Goal: Complete application form

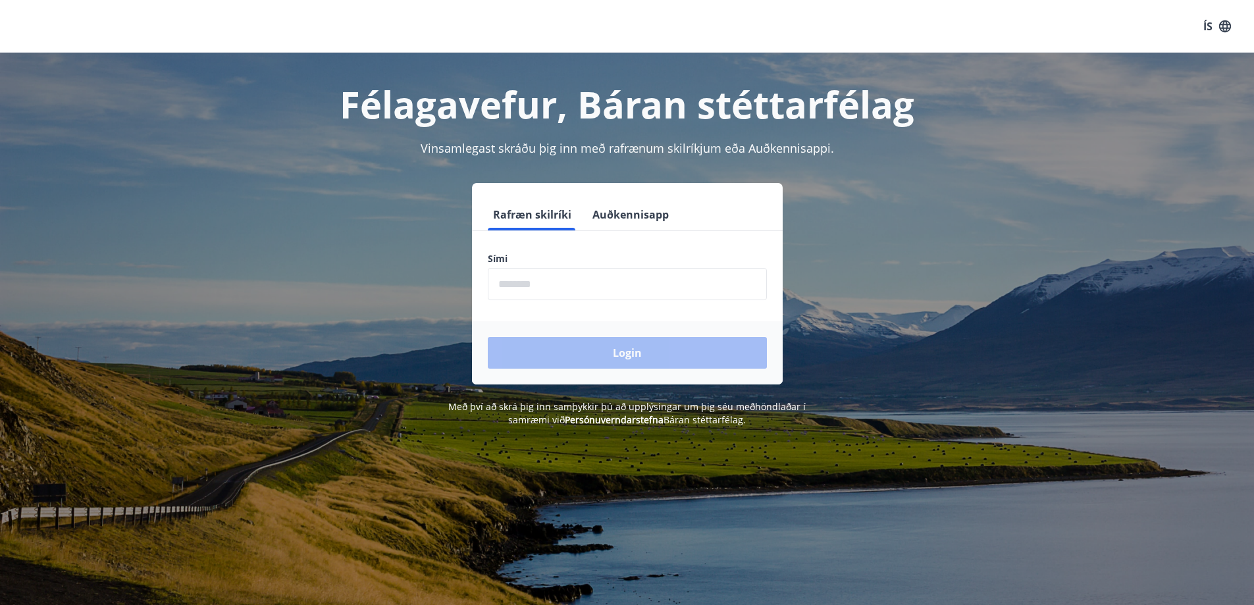
click at [531, 282] on input "phone" at bounding box center [627, 284] width 279 height 32
type input "********"
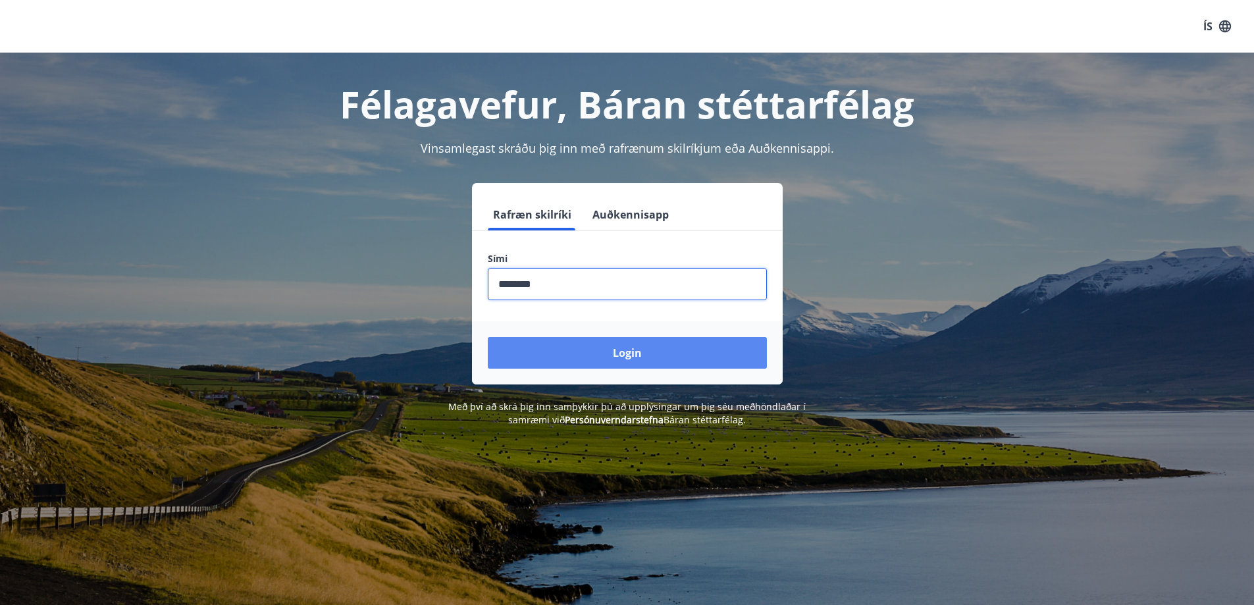
click at [601, 356] on button "Login" at bounding box center [627, 353] width 279 height 32
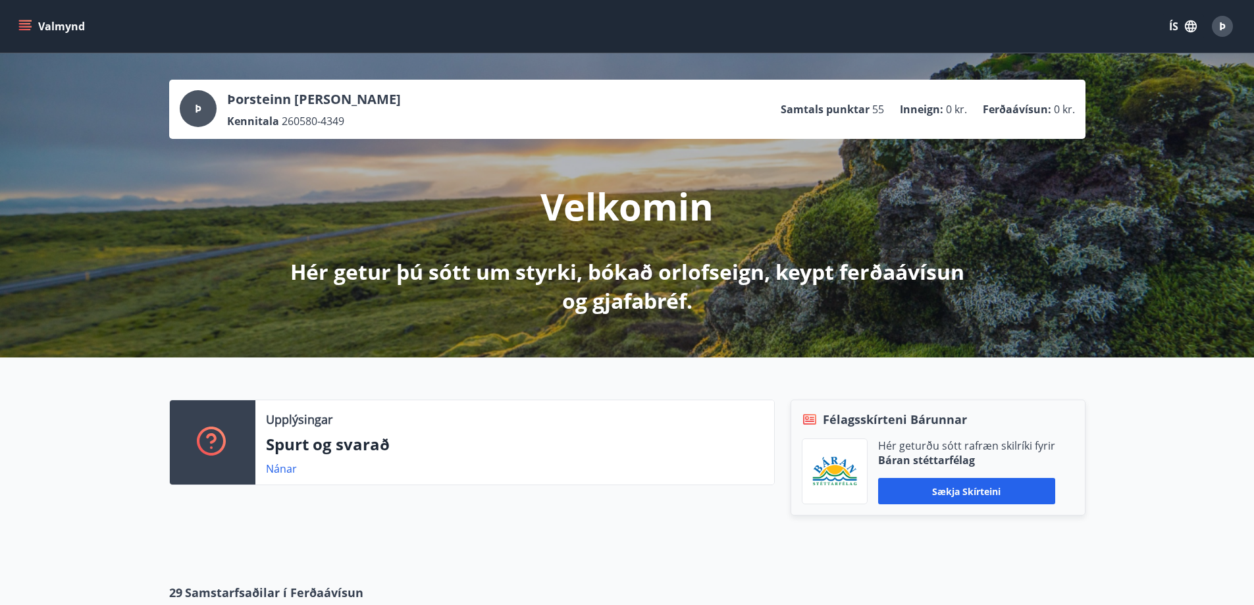
click at [26, 22] on icon "menu" at bounding box center [24, 26] width 13 height 13
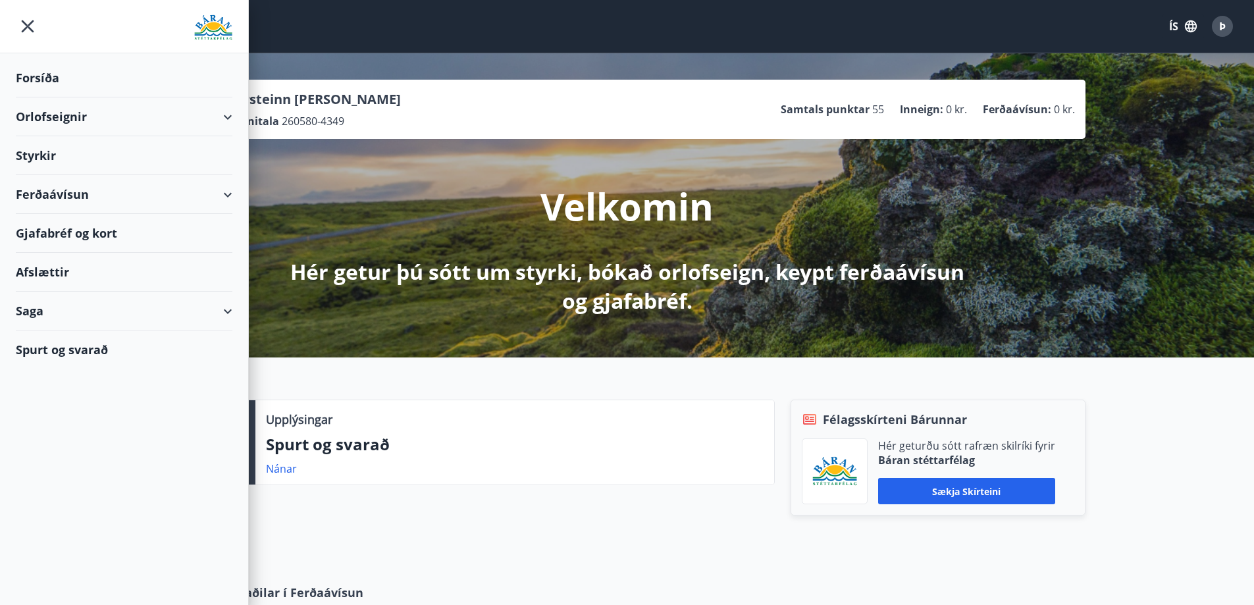
click at [51, 153] on div "Styrkir" at bounding box center [124, 155] width 217 height 39
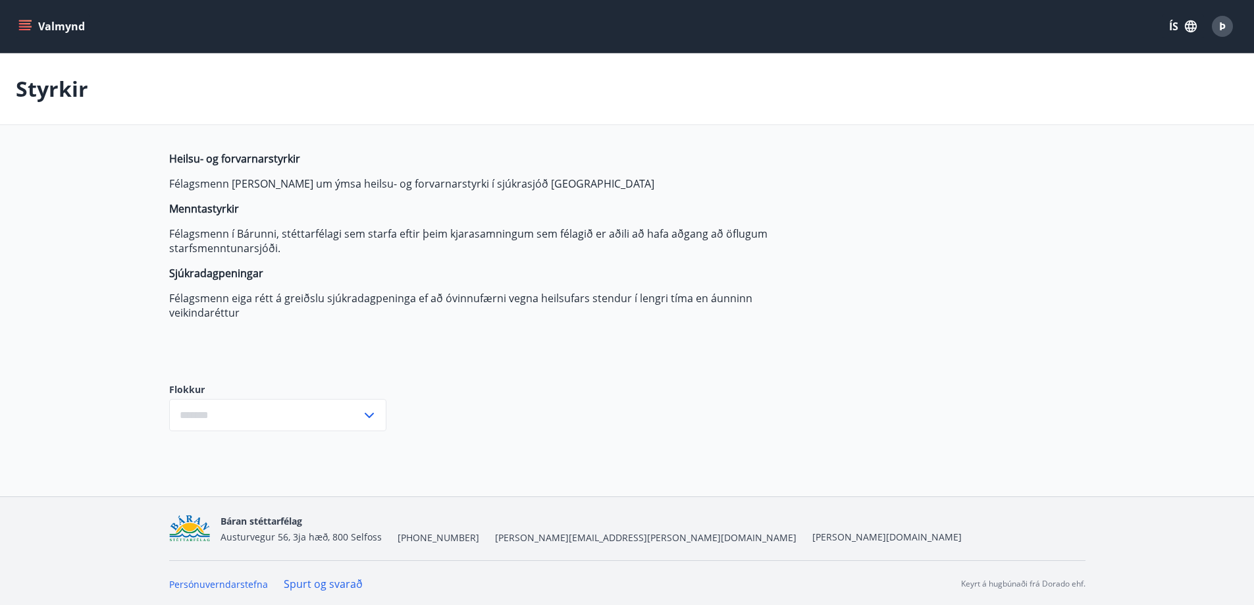
type input "***"
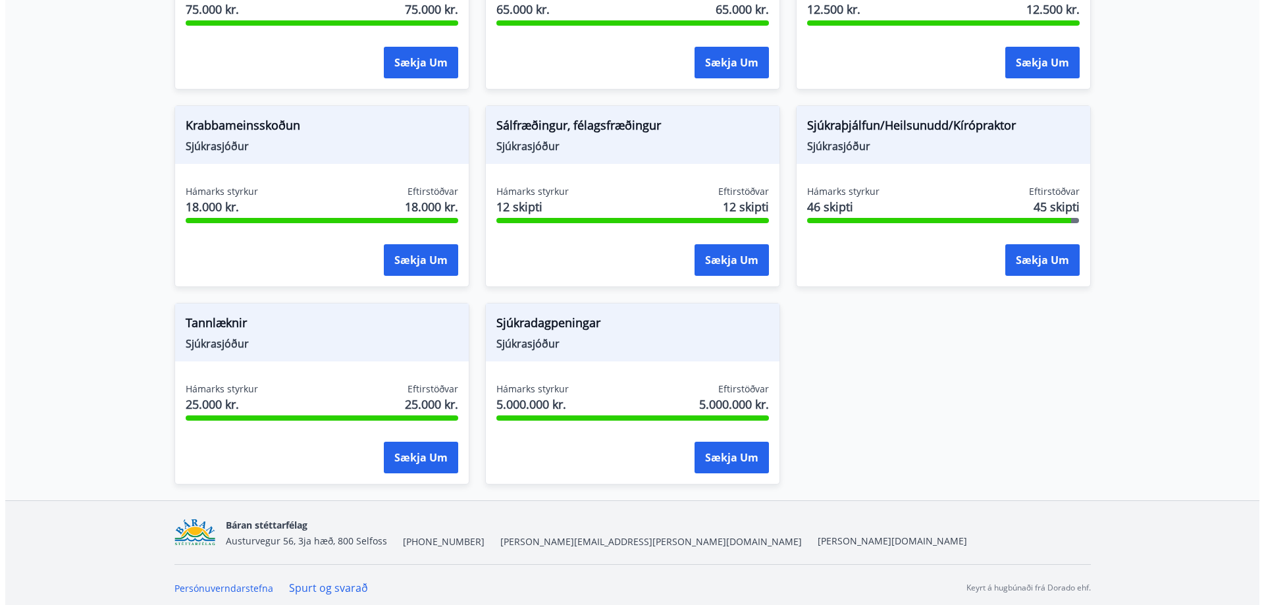
scroll to position [949, 0]
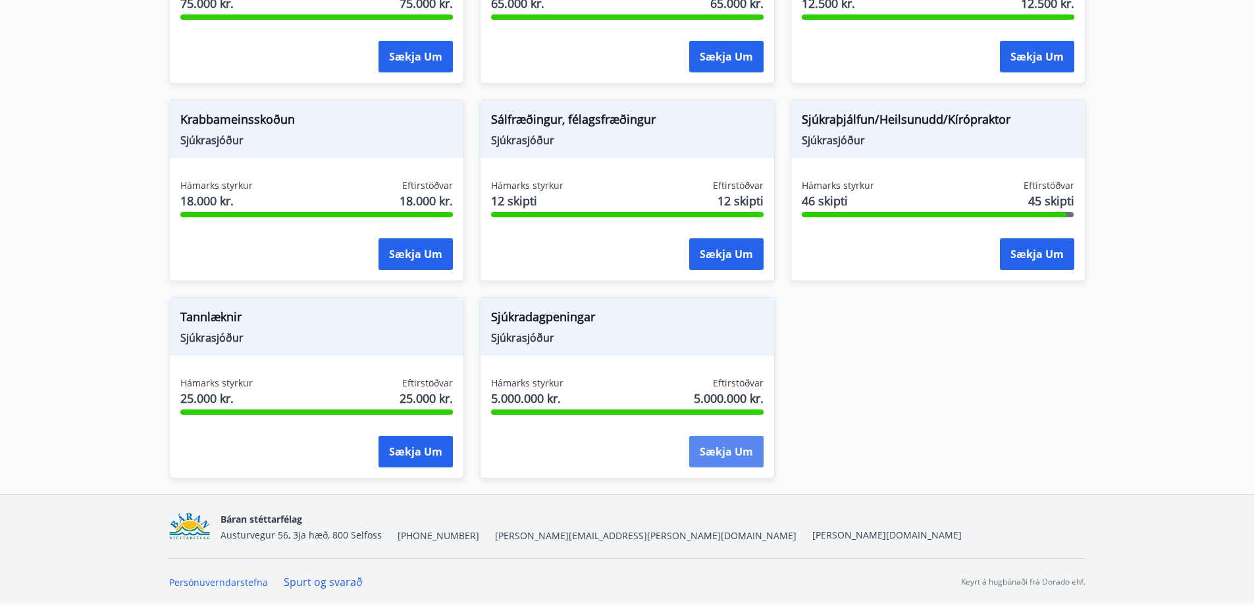
click at [720, 451] on button "Sækja um" at bounding box center [726, 452] width 74 height 32
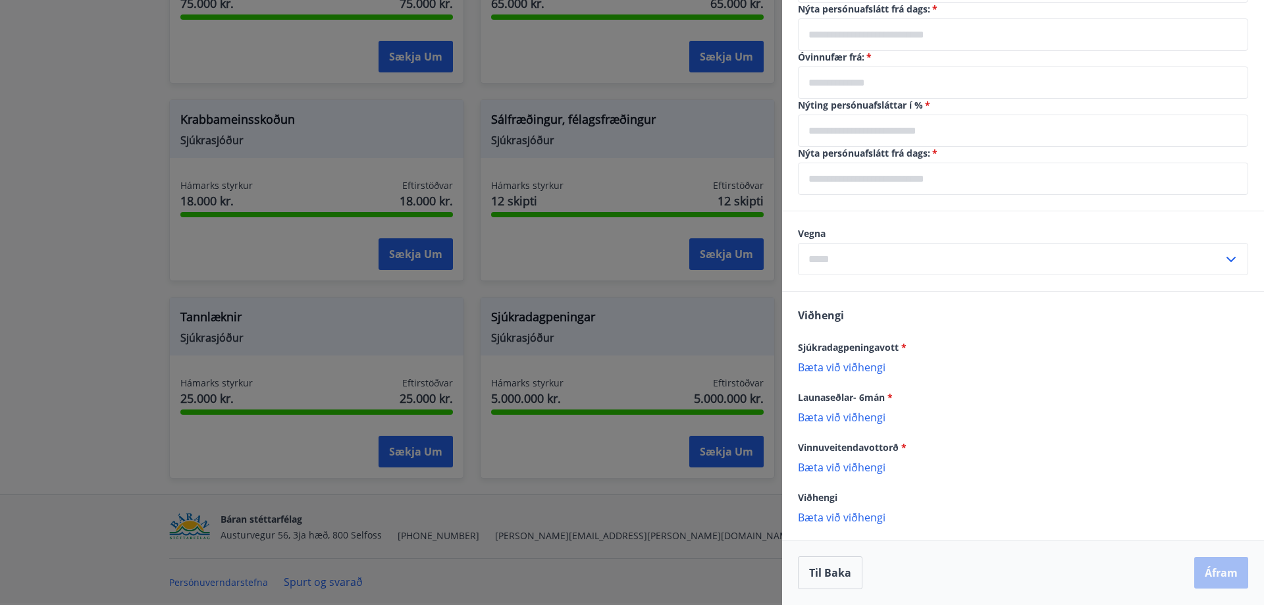
scroll to position [530, 0]
click at [862, 363] on p "Bæta við viðhengi" at bounding box center [1023, 366] width 450 height 13
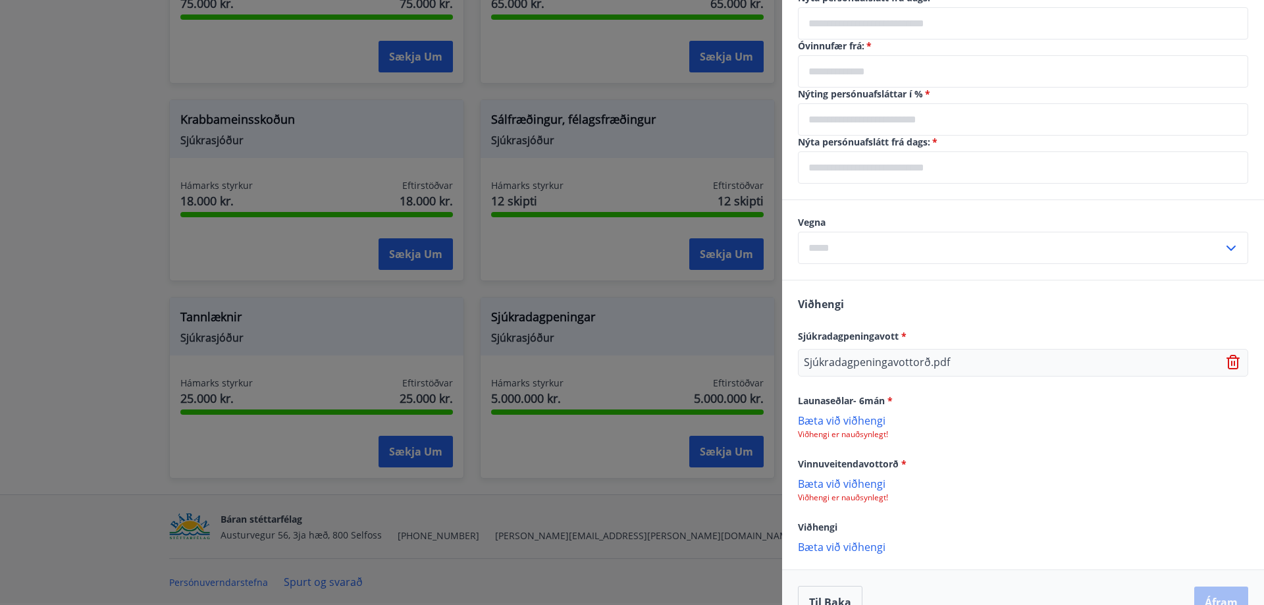
scroll to position [571, 0]
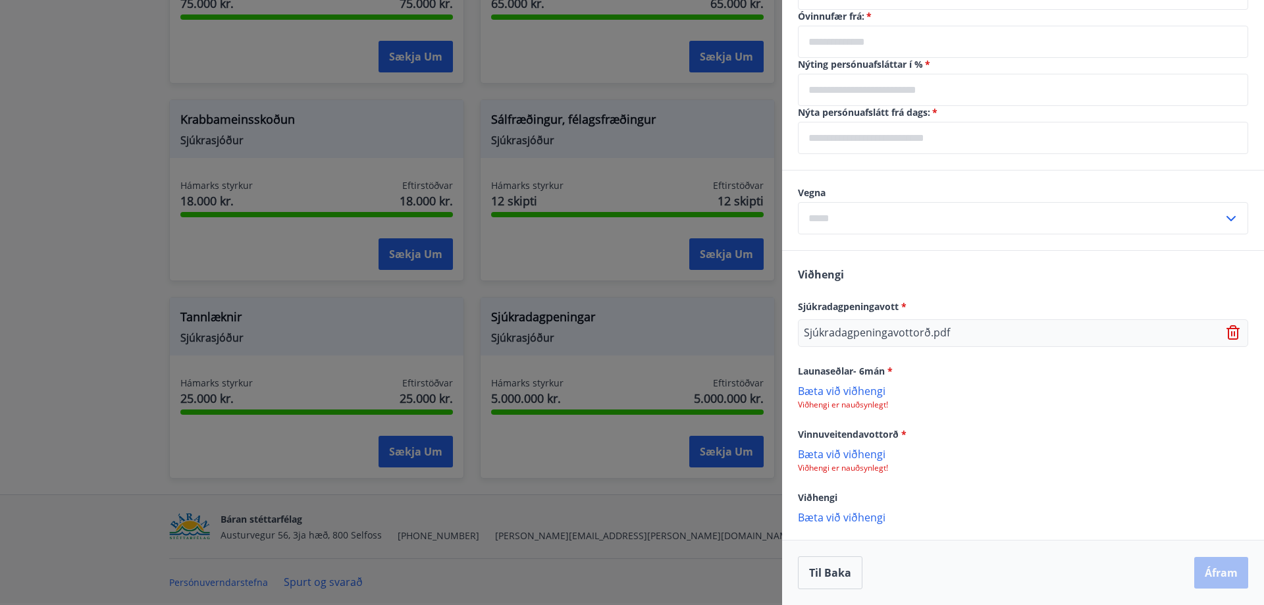
click at [853, 390] on p "Bæta við viðhengi" at bounding box center [1023, 390] width 450 height 13
click at [833, 518] on p "Bæta við viðhengi" at bounding box center [1023, 516] width 450 height 13
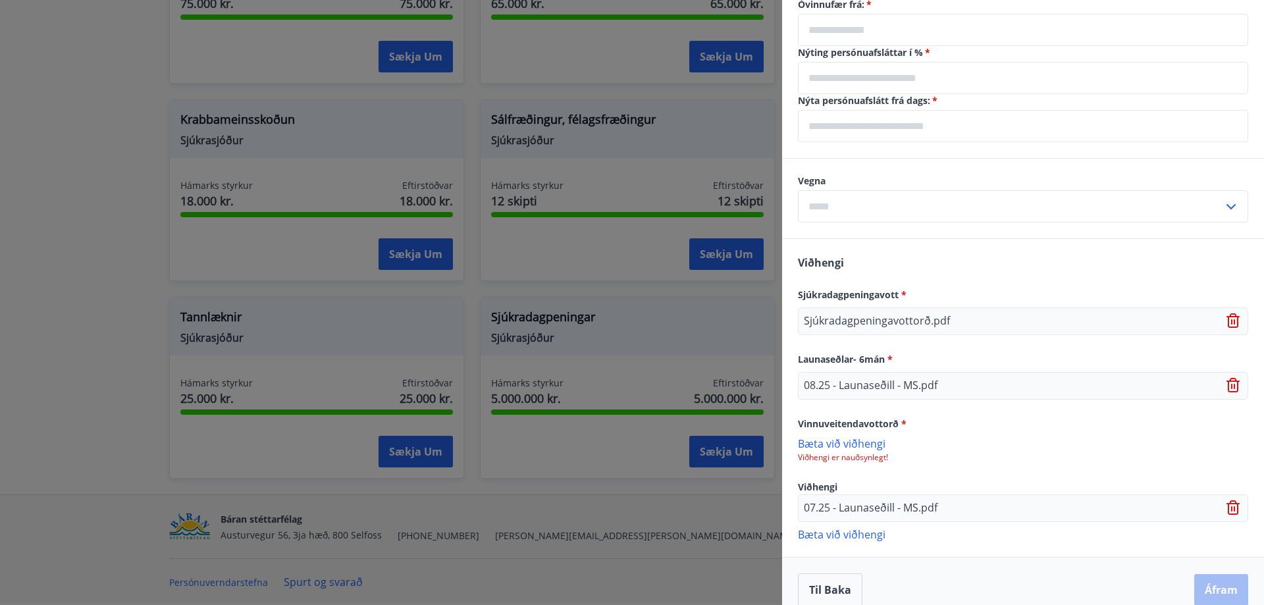
click at [853, 541] on p "Bæta við viðhengi" at bounding box center [1023, 533] width 450 height 13
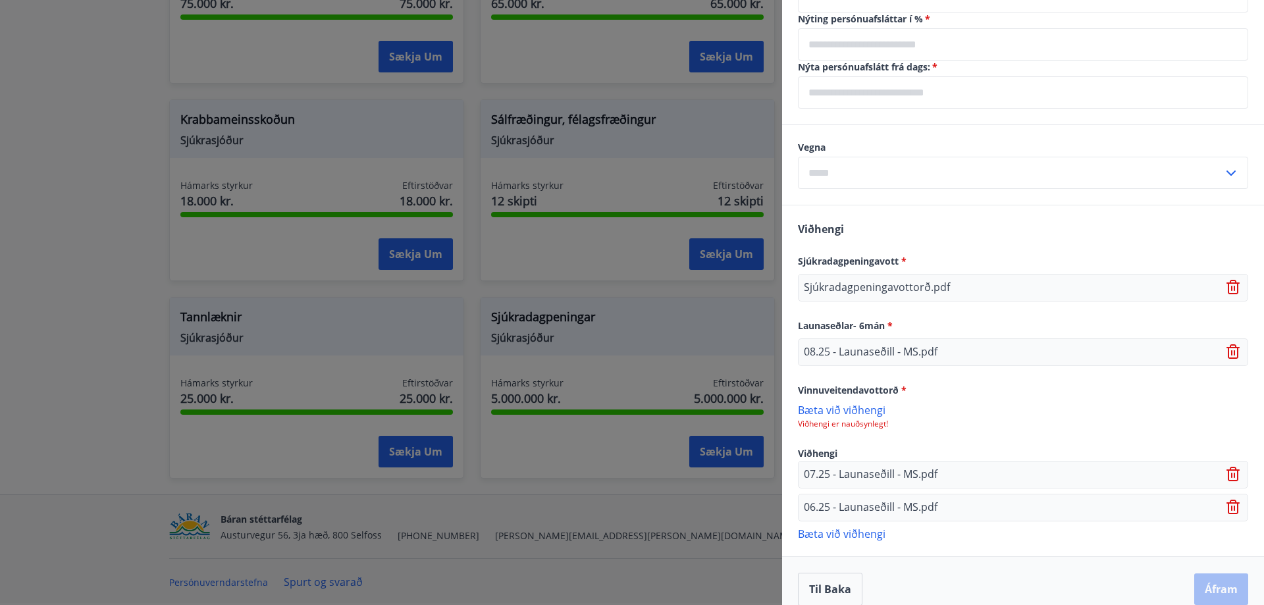
scroll to position [637, 0]
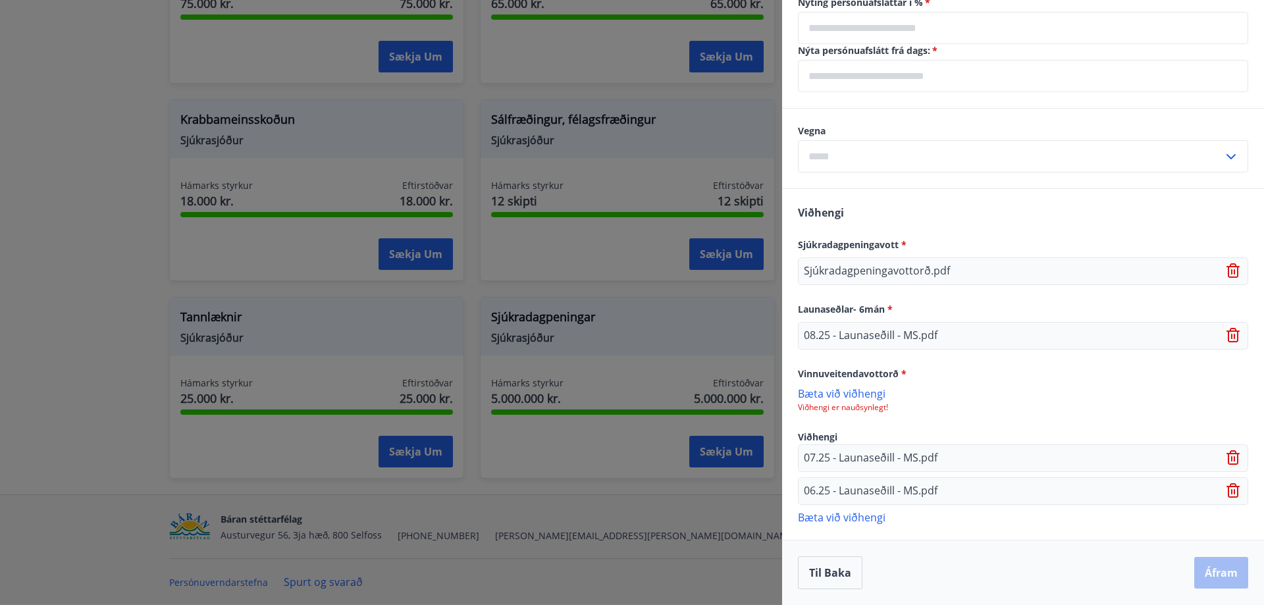
click at [830, 516] on p "Bæta við viðhengi" at bounding box center [1023, 516] width 450 height 13
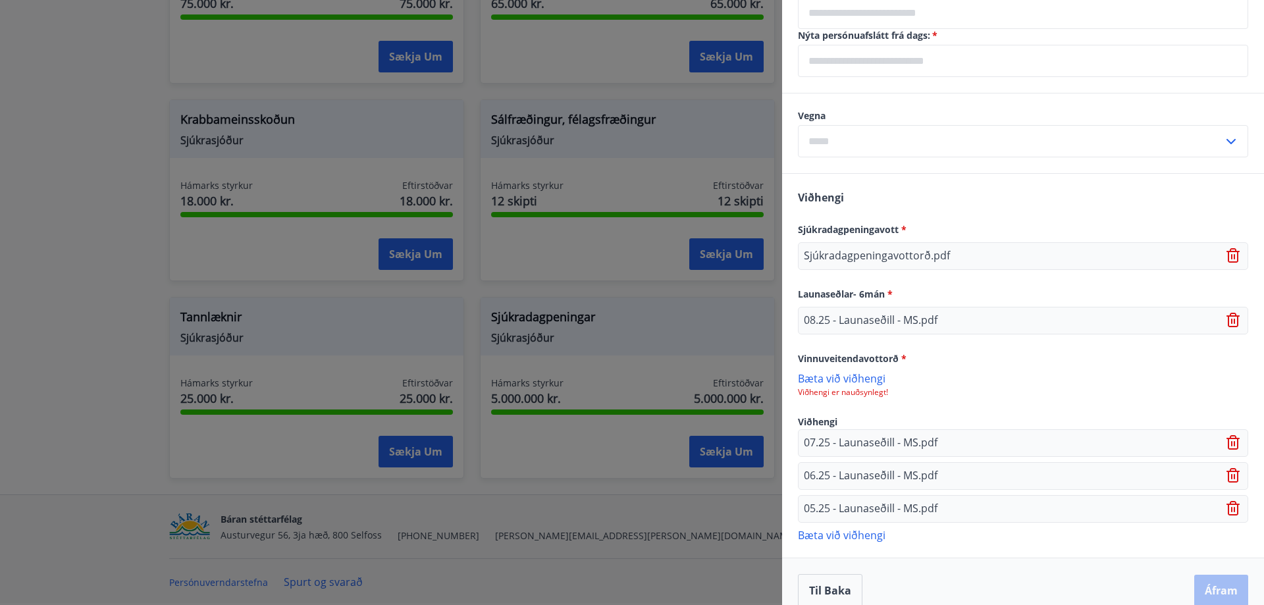
click at [837, 541] on p "Bæta við viðhengi" at bounding box center [1023, 534] width 450 height 13
click at [841, 574] on p "Bæta við viðhengi" at bounding box center [1023, 567] width 450 height 13
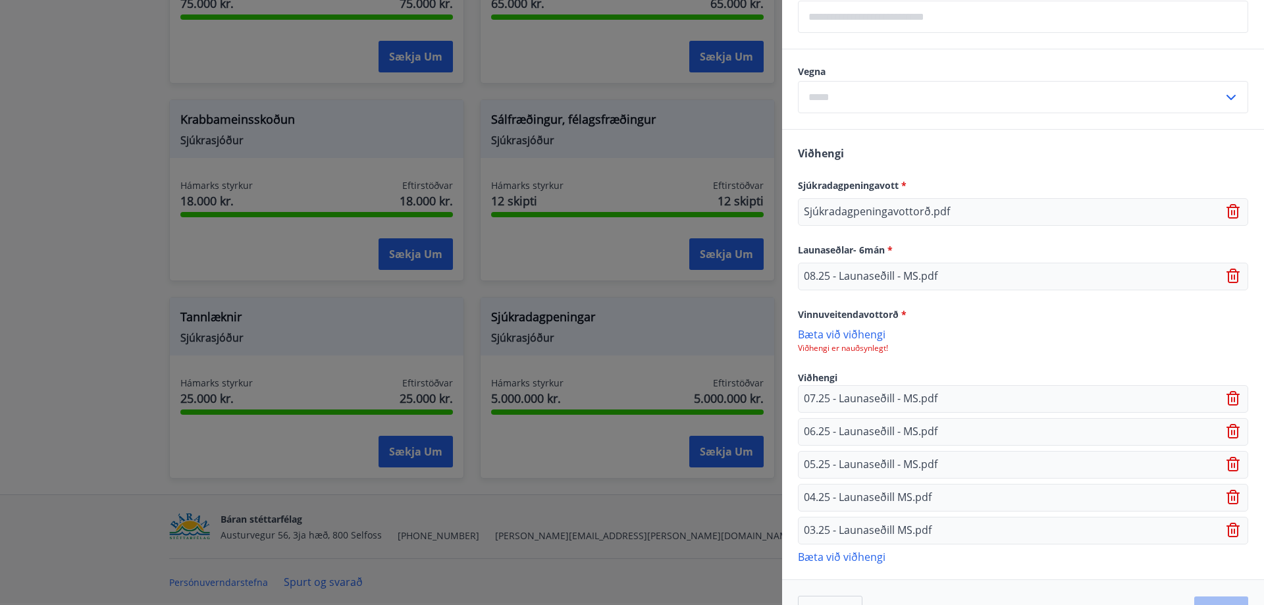
scroll to position [738, 0]
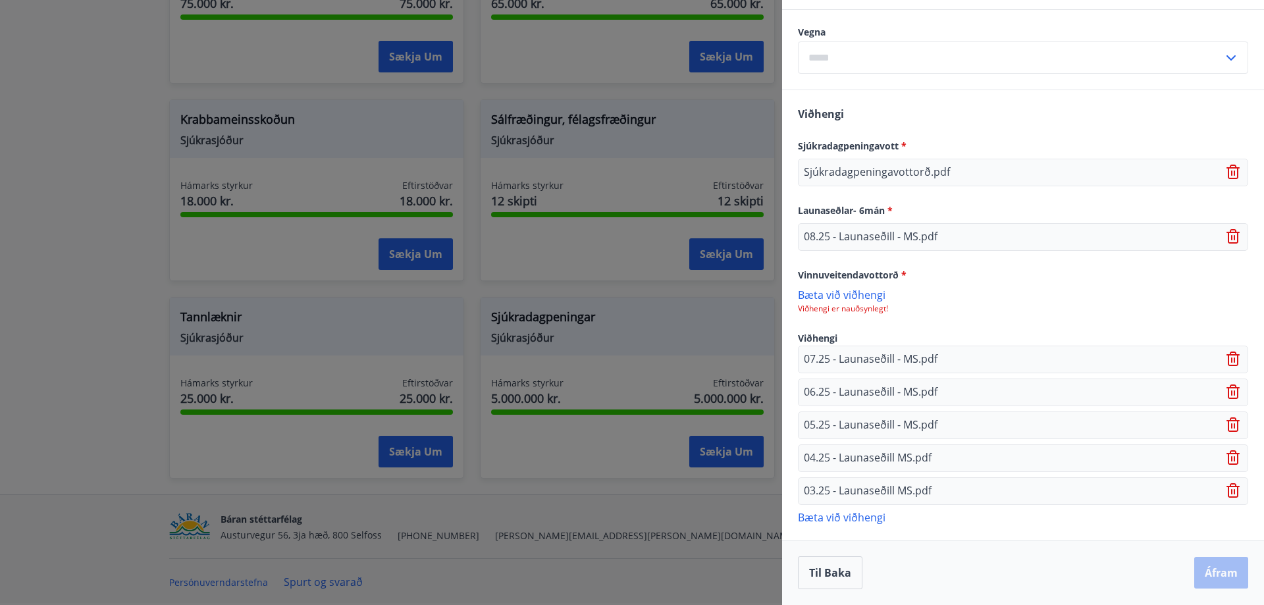
click at [842, 288] on p "Bæta við viðhengi" at bounding box center [1023, 294] width 450 height 13
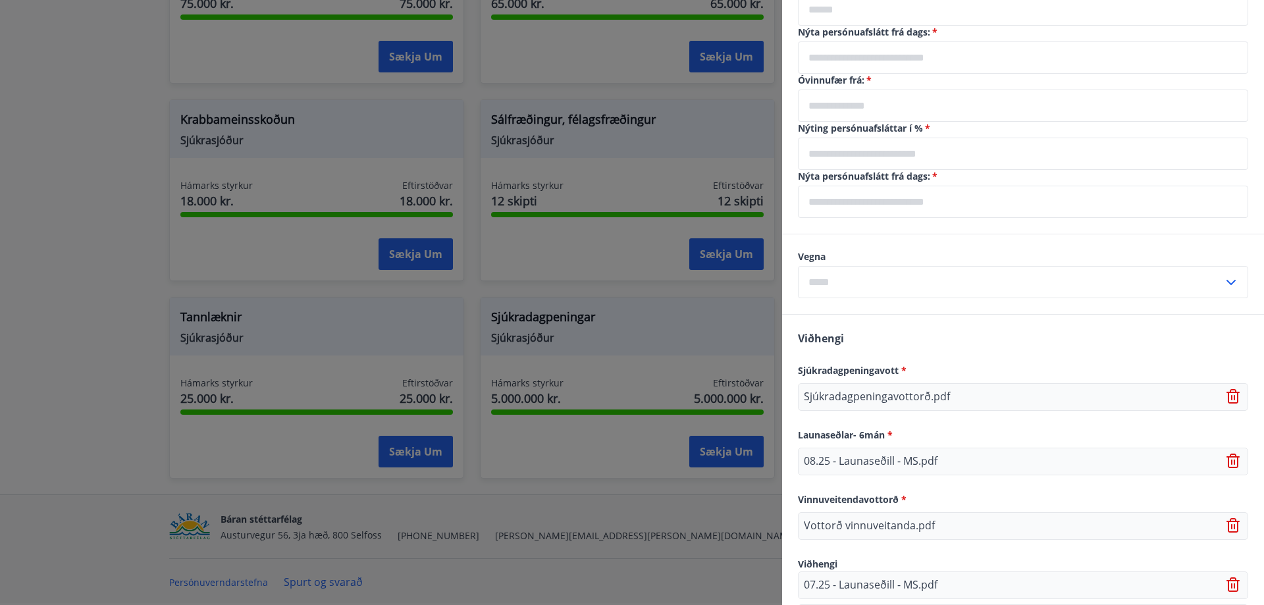
scroll to position [477, 0]
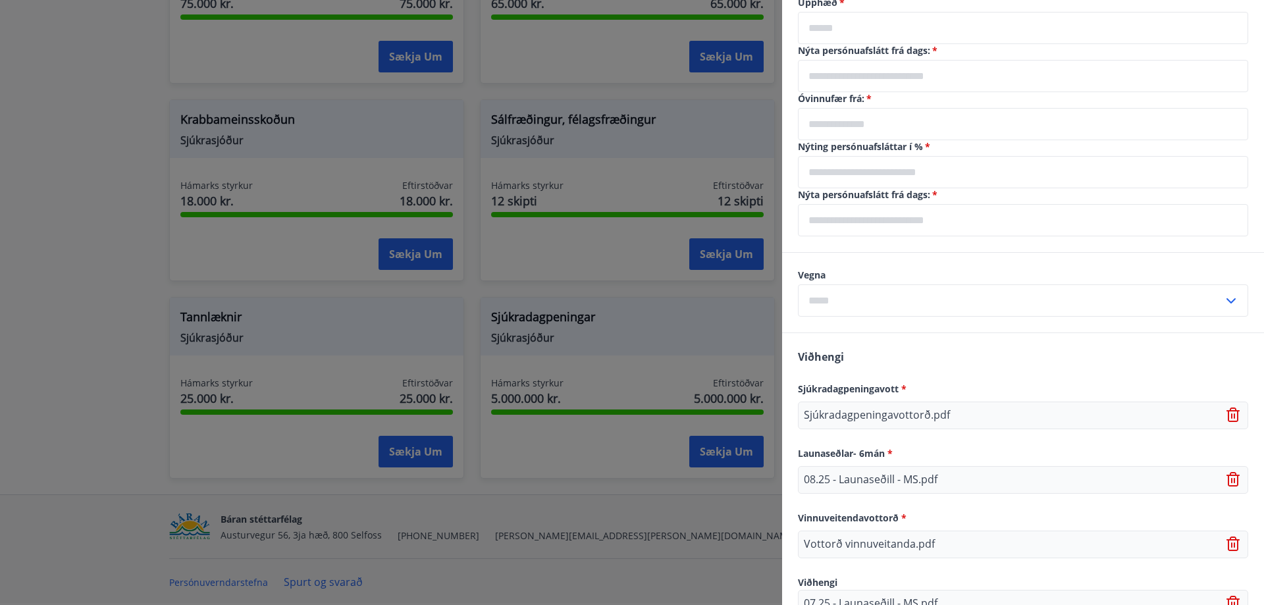
click at [932, 298] on input "text" at bounding box center [1010, 300] width 425 height 32
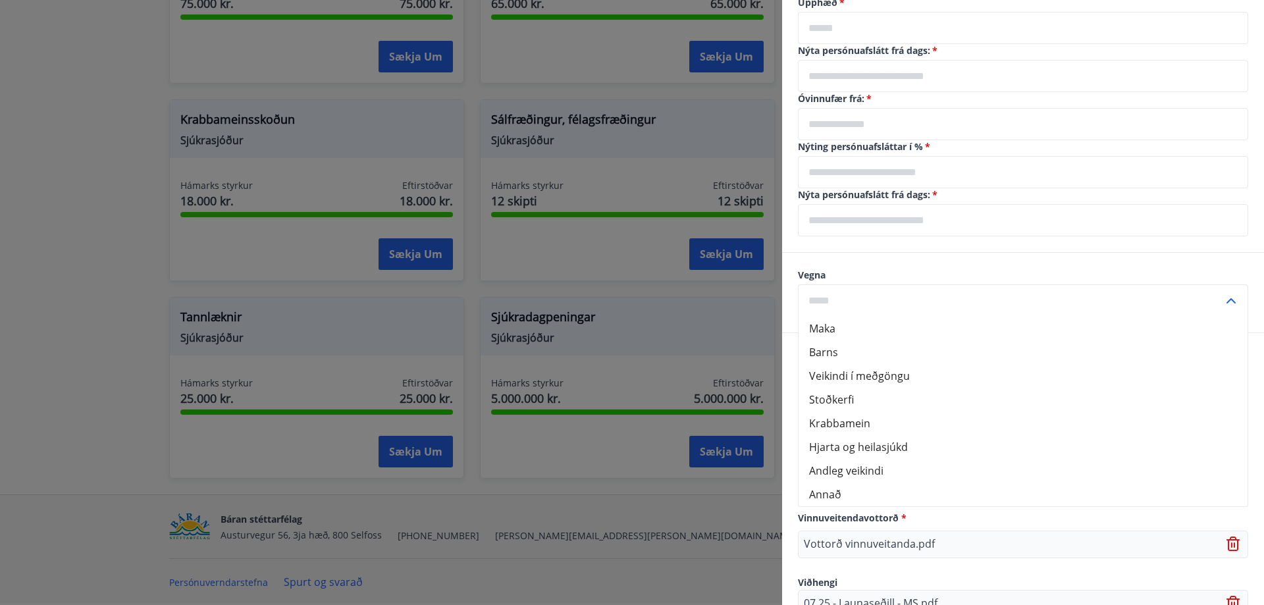
click at [928, 481] on li "Andleg veikindi" at bounding box center [1023, 471] width 449 height 24
type input "**********"
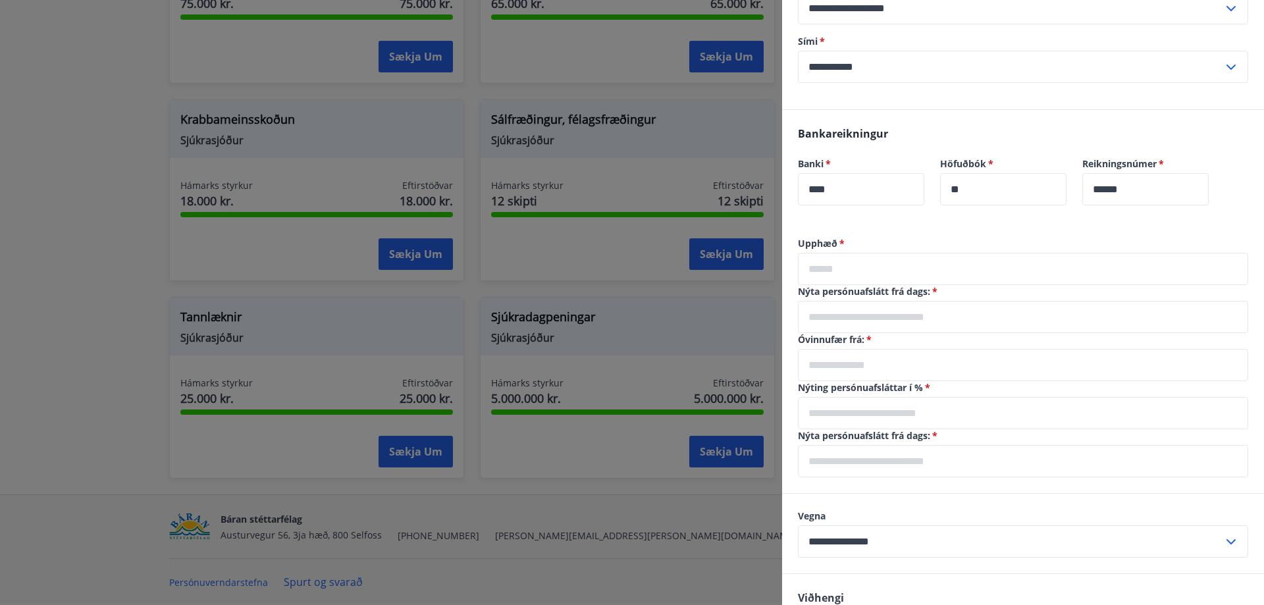
scroll to position [214, 0]
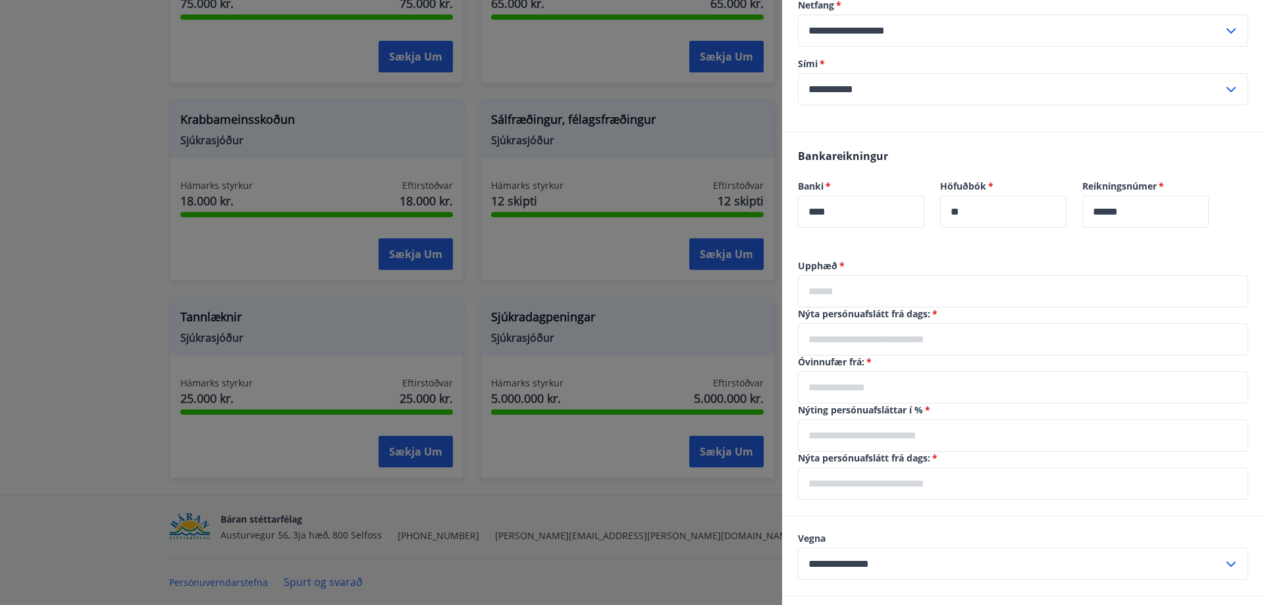
click at [866, 302] on input "text" at bounding box center [1023, 291] width 450 height 32
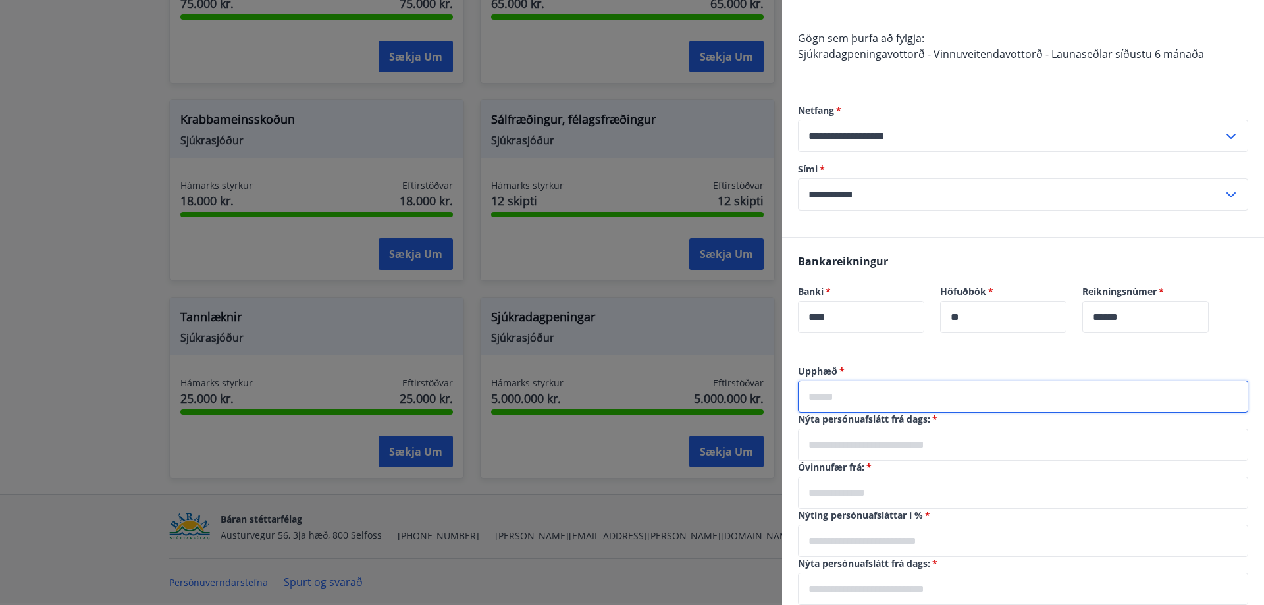
scroll to position [132, 0]
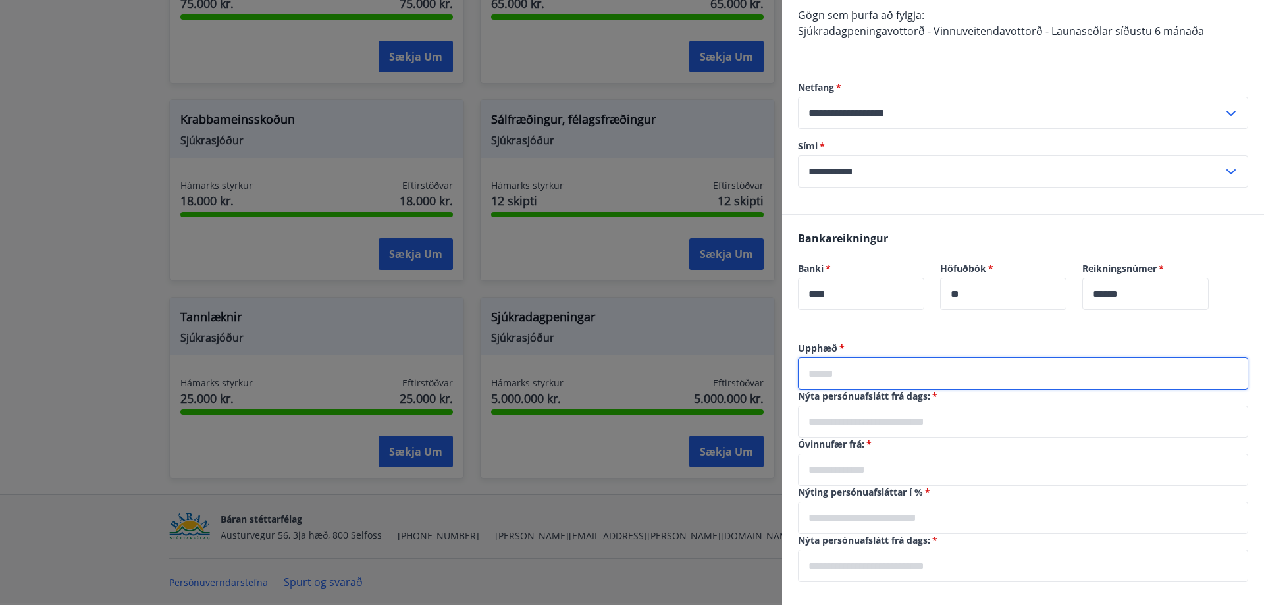
click at [876, 379] on input "text" at bounding box center [1023, 373] width 450 height 32
click at [831, 379] on input "*******" at bounding box center [1023, 373] width 450 height 32
type input "*******"
click at [872, 415] on input "text" at bounding box center [1023, 422] width 450 height 32
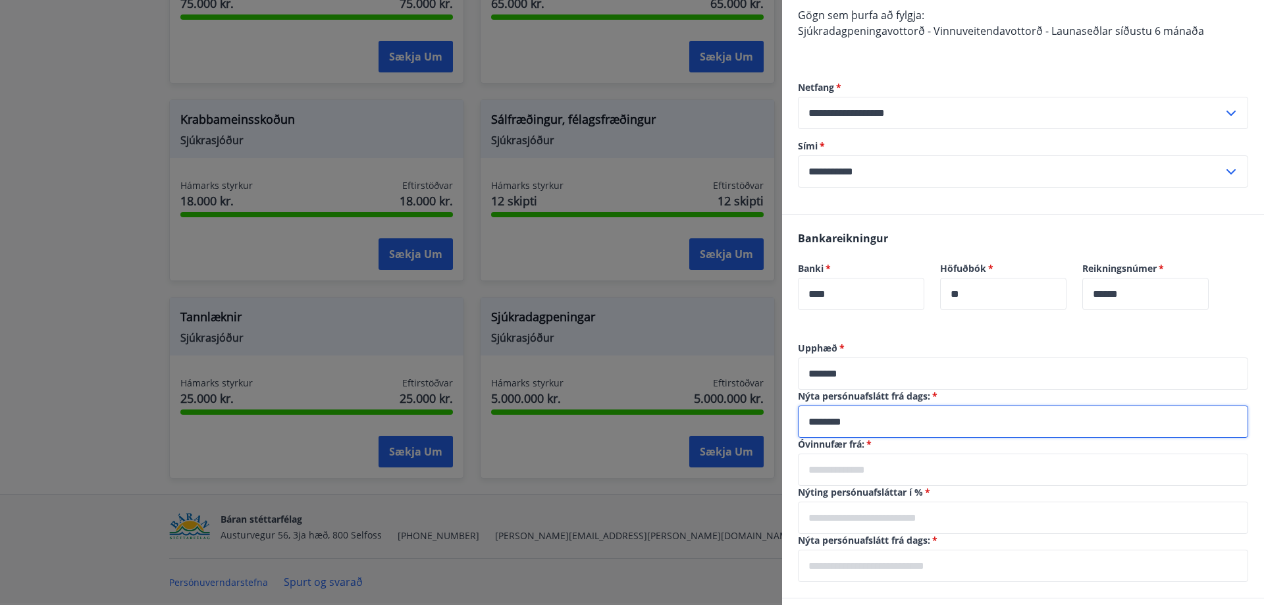
type input "********"
click at [868, 476] on input "text" at bounding box center [1023, 470] width 450 height 32
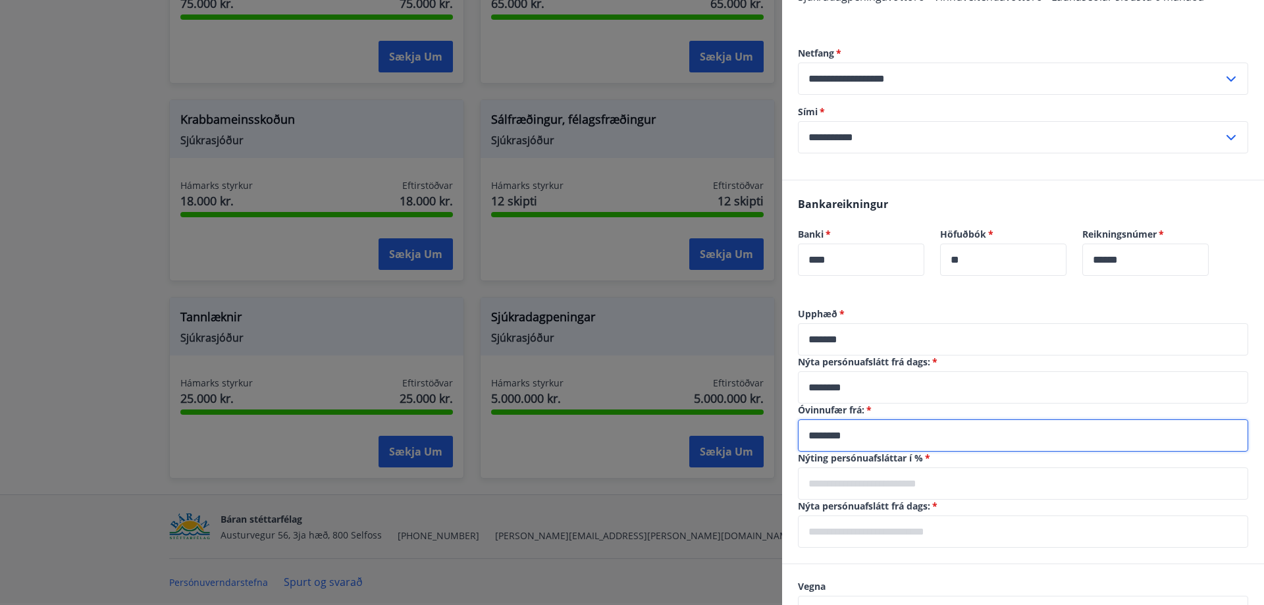
scroll to position [263, 0]
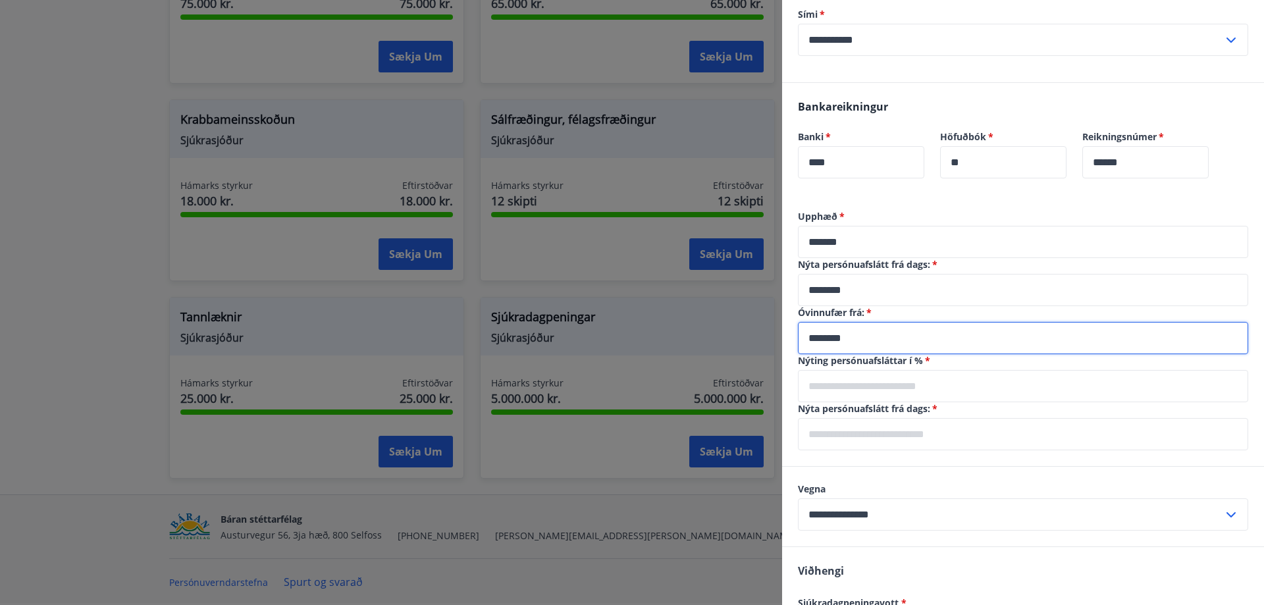
type input "********"
click at [876, 389] on input "text" at bounding box center [1023, 386] width 450 height 32
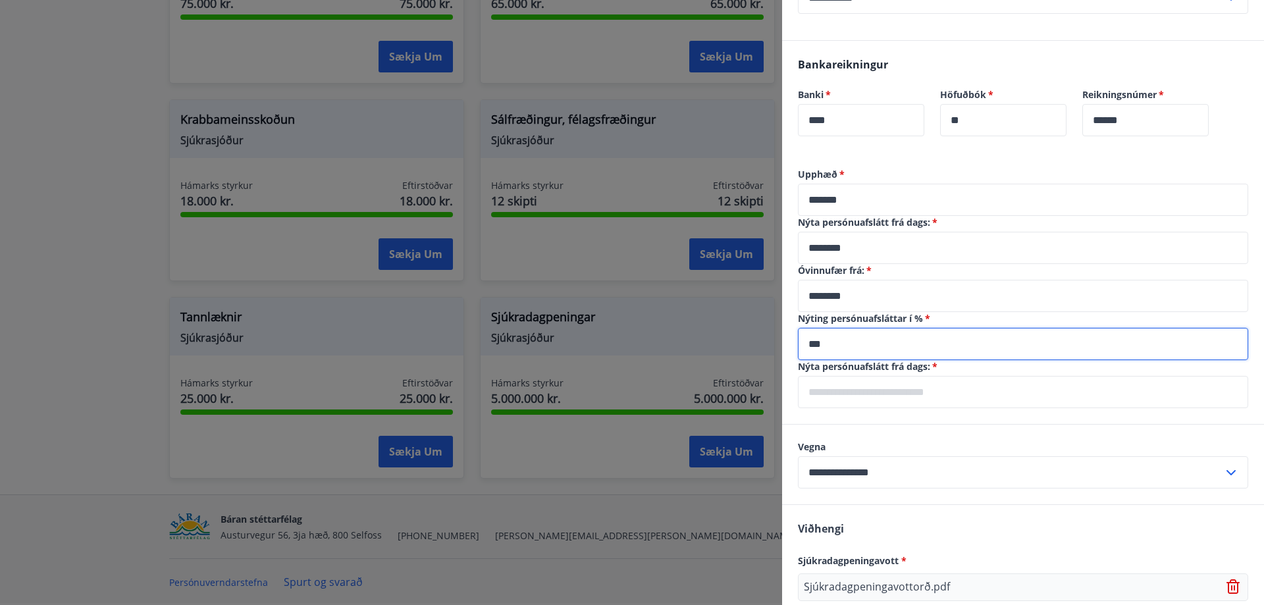
scroll to position [329, 0]
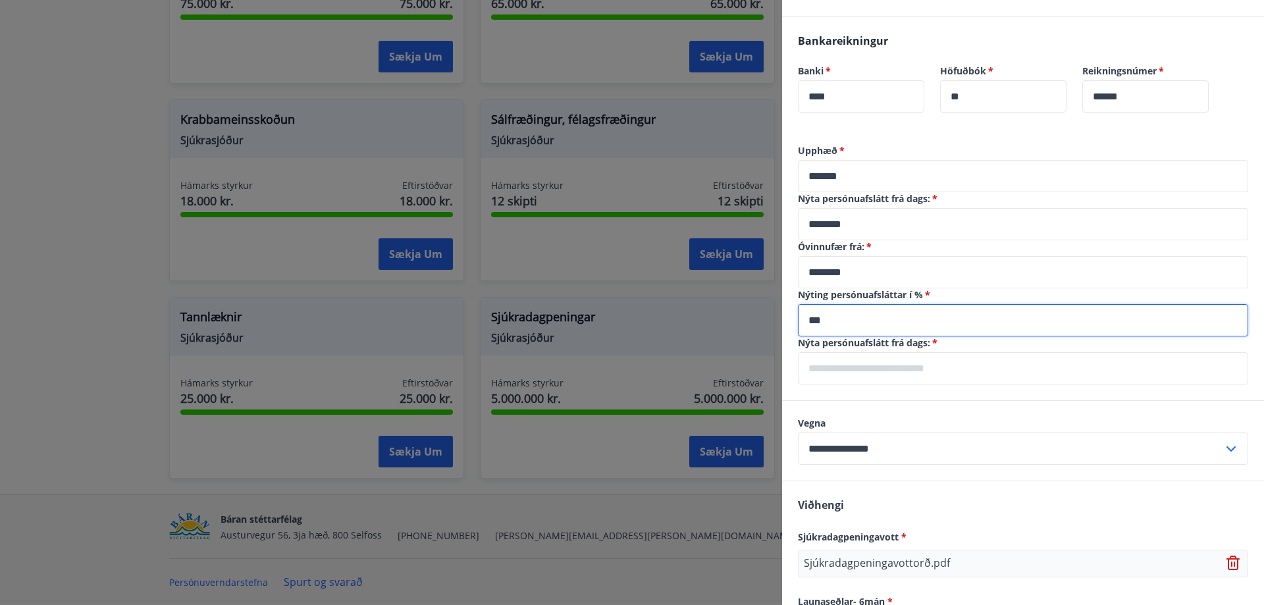
type input "***"
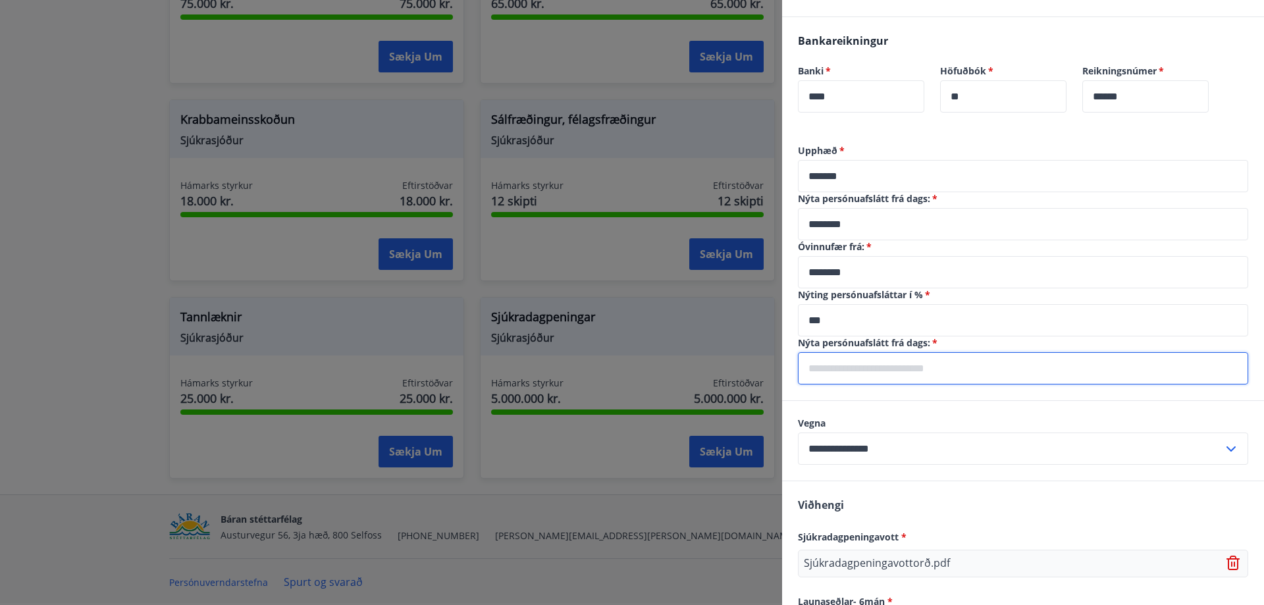
click at [876, 375] on input "text" at bounding box center [1023, 368] width 450 height 32
type input "********"
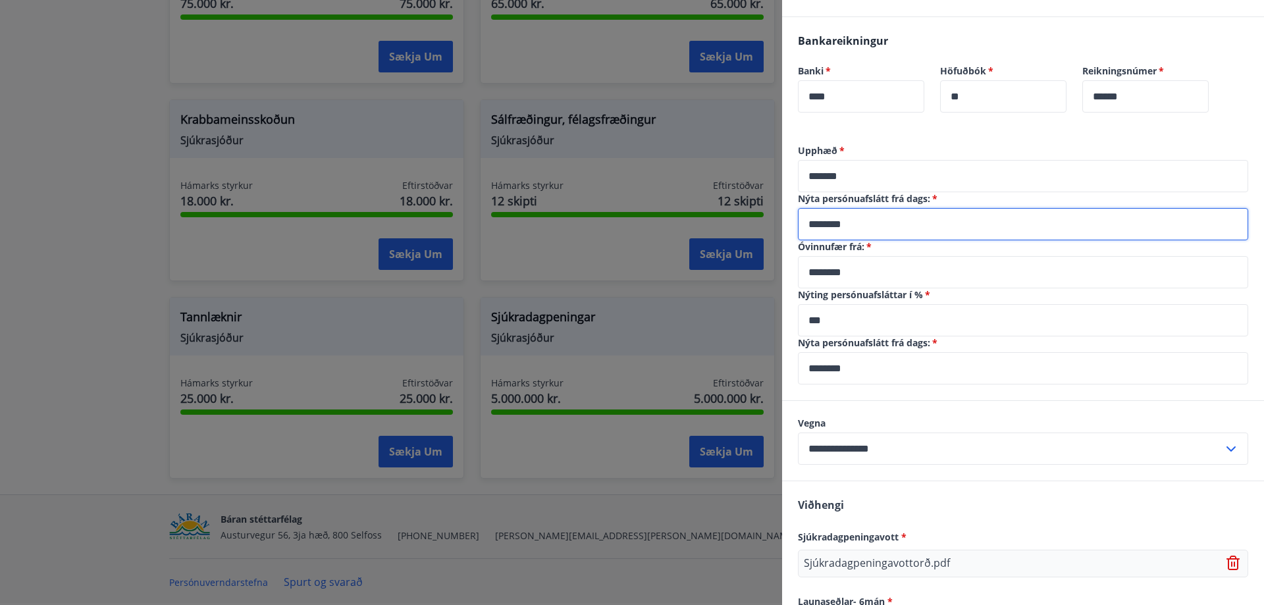
click at [895, 232] on input "********" at bounding box center [1023, 224] width 450 height 32
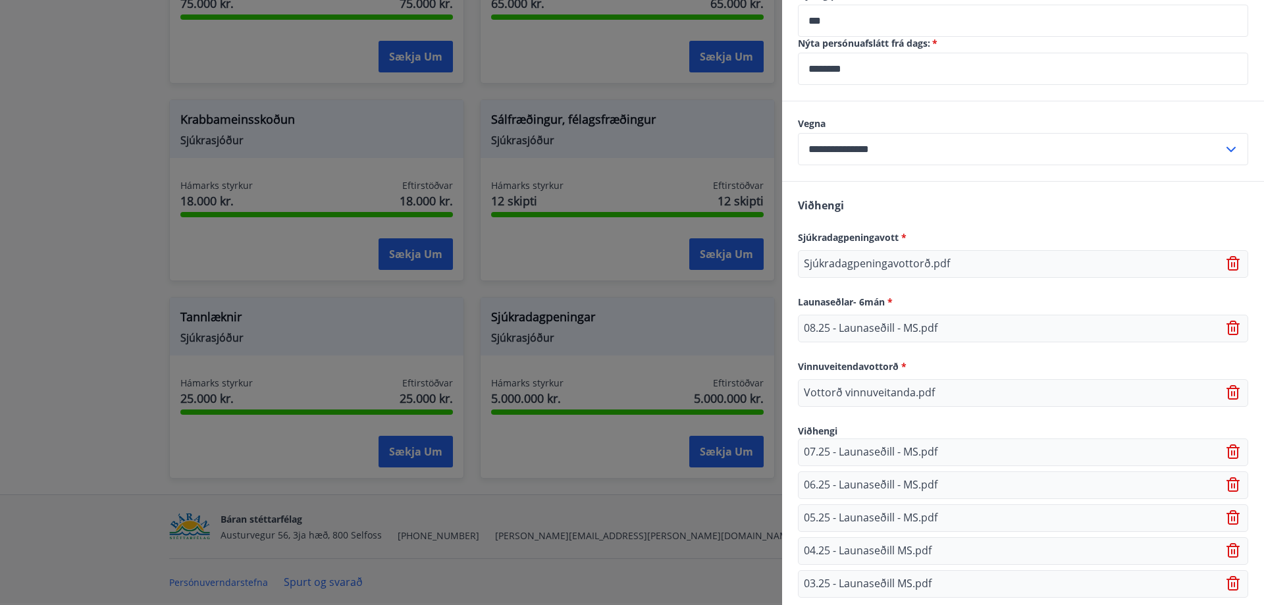
scroll to position [741, 0]
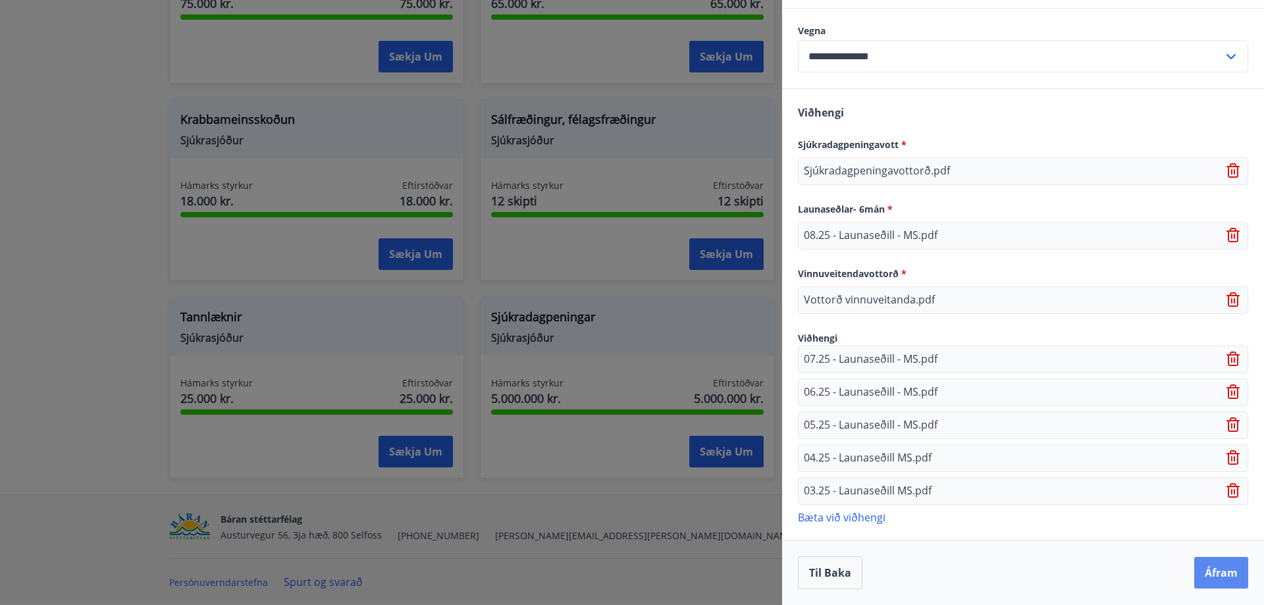
click at [1206, 573] on button "Áfram" at bounding box center [1221, 573] width 54 height 32
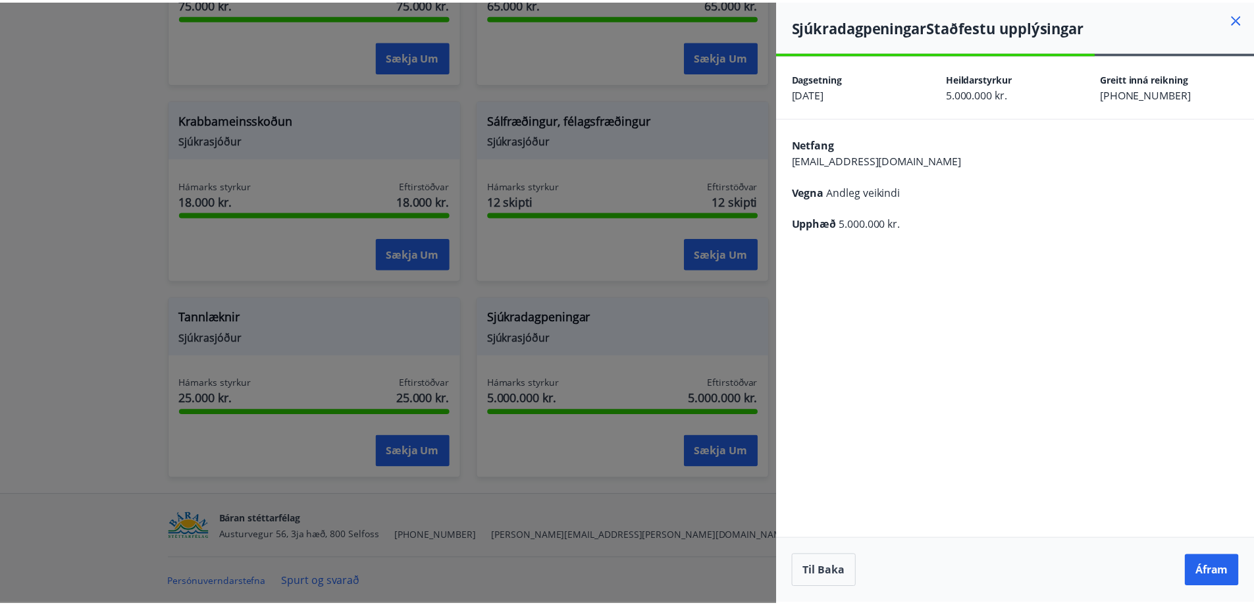
scroll to position [0, 0]
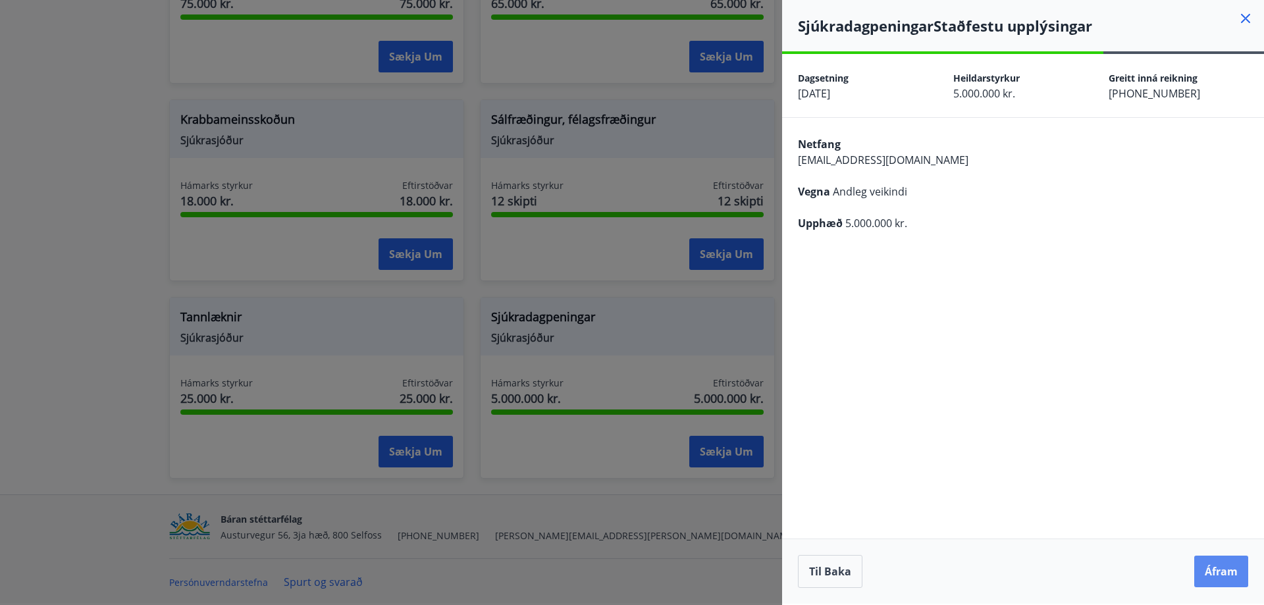
click at [1219, 569] on button "Áfram" at bounding box center [1221, 572] width 54 height 32
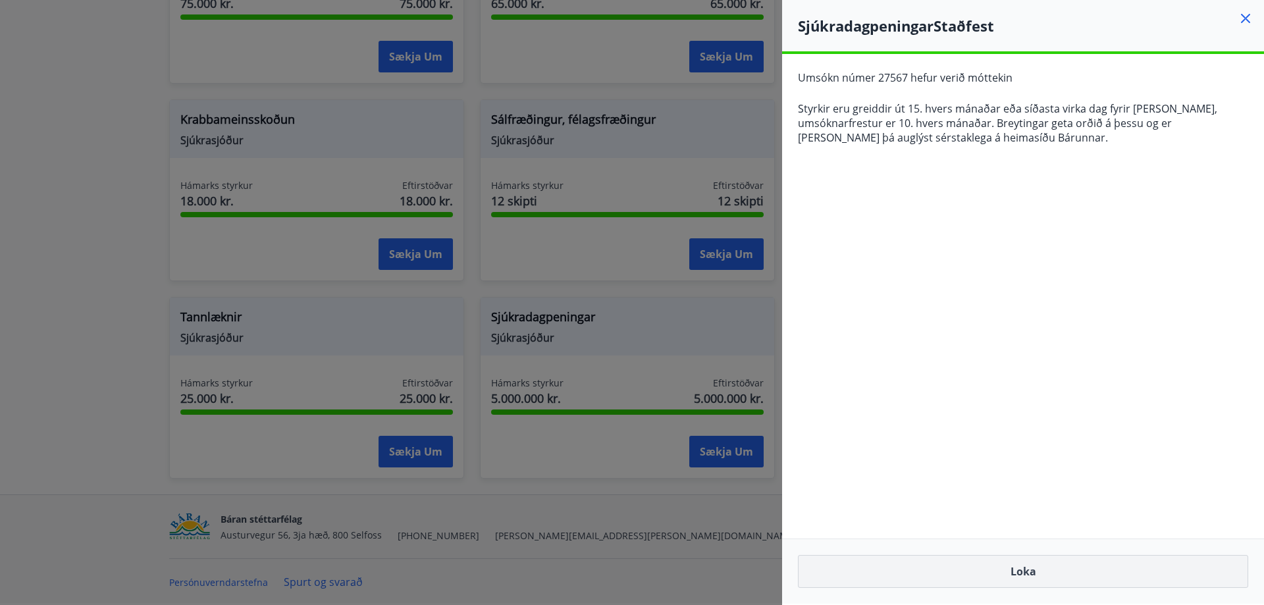
click at [1026, 570] on button "Loka" at bounding box center [1023, 571] width 450 height 33
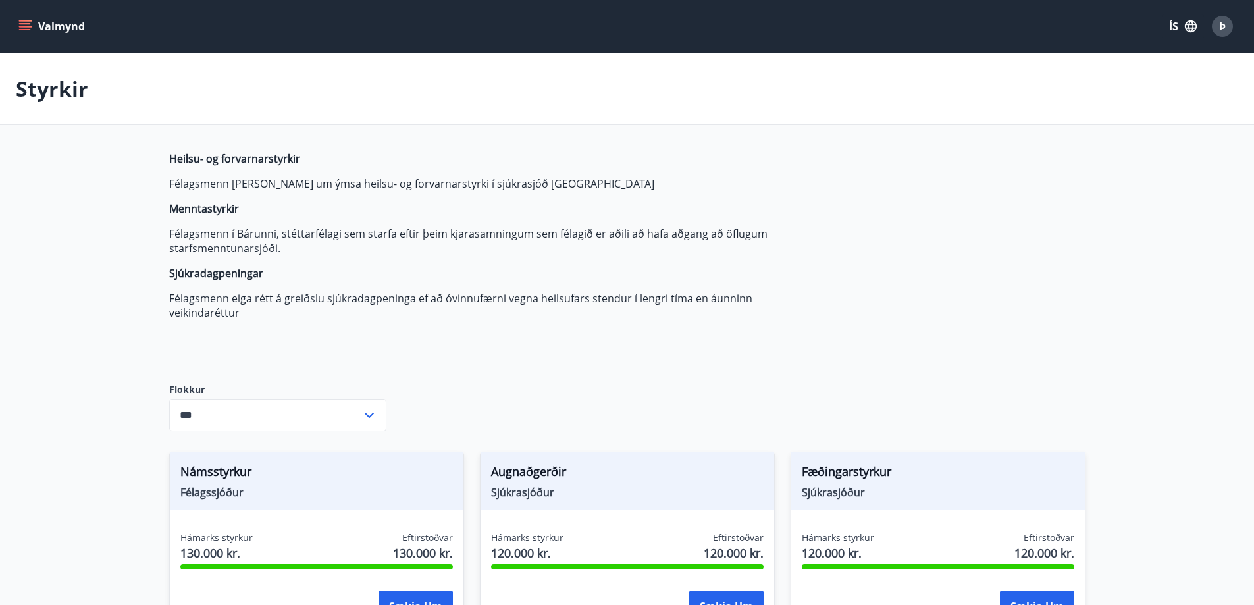
click at [22, 24] on icon "menu" at bounding box center [25, 23] width 12 height 1
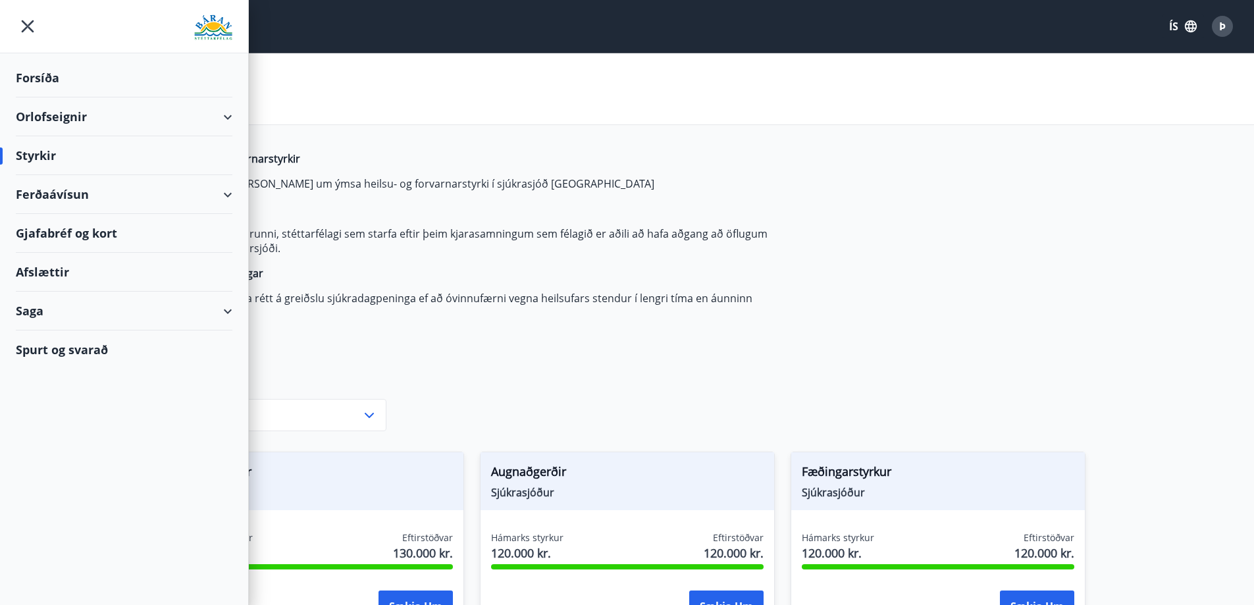
click at [138, 317] on div "Saga" at bounding box center [124, 311] width 217 height 39
click at [72, 398] on div "Umsóknir" at bounding box center [124, 400] width 196 height 28
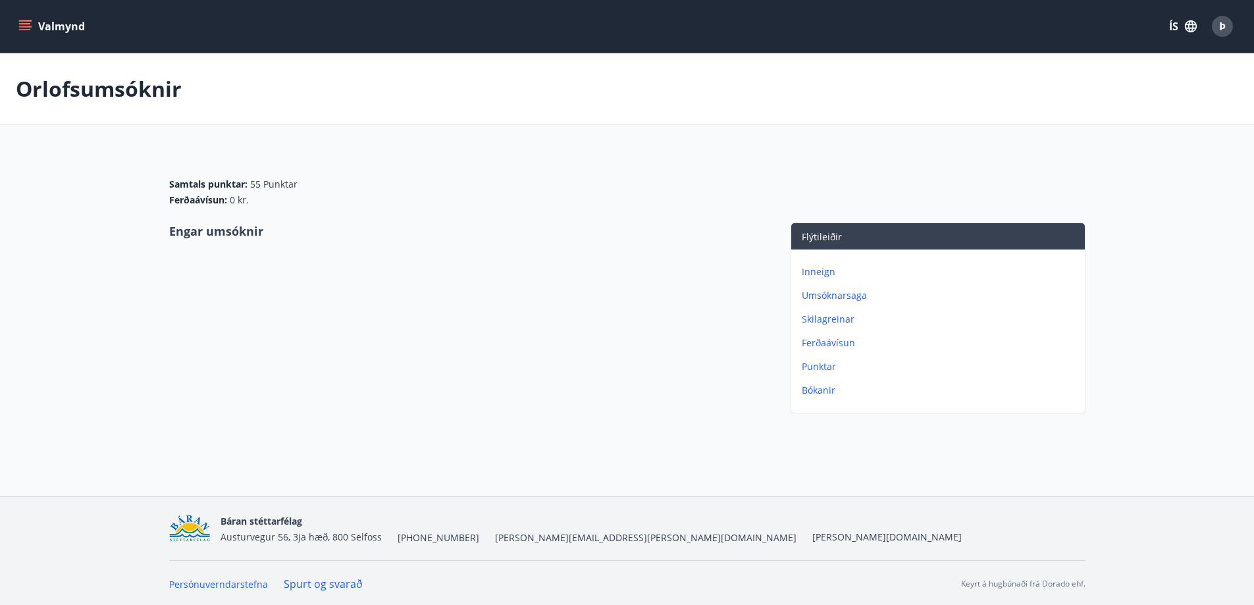
click at [822, 295] on p "Umsóknarsaga" at bounding box center [941, 295] width 278 height 13
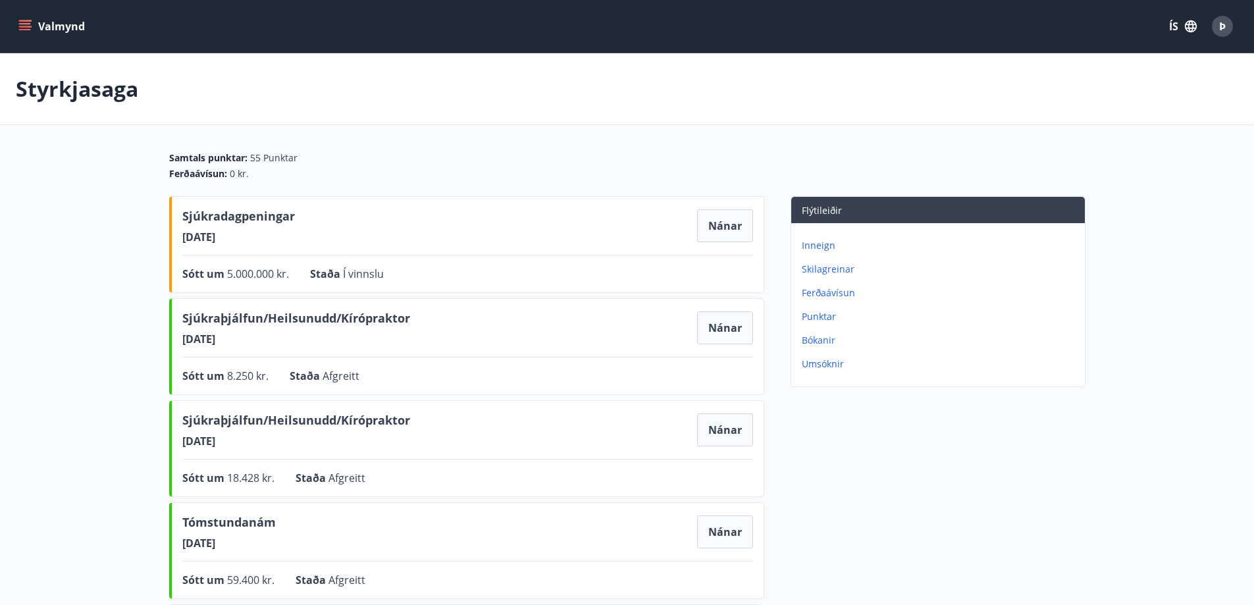
click at [32, 23] on button "Valmynd" at bounding box center [53, 26] width 74 height 24
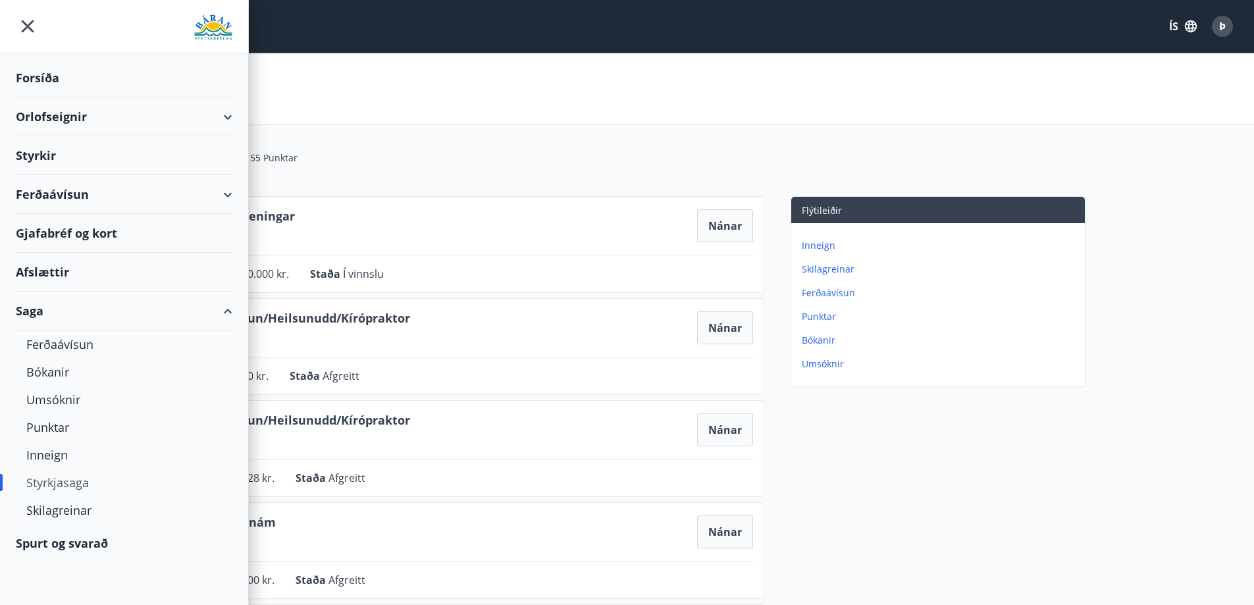
click at [46, 82] on div "Forsíða" at bounding box center [124, 78] width 217 height 39
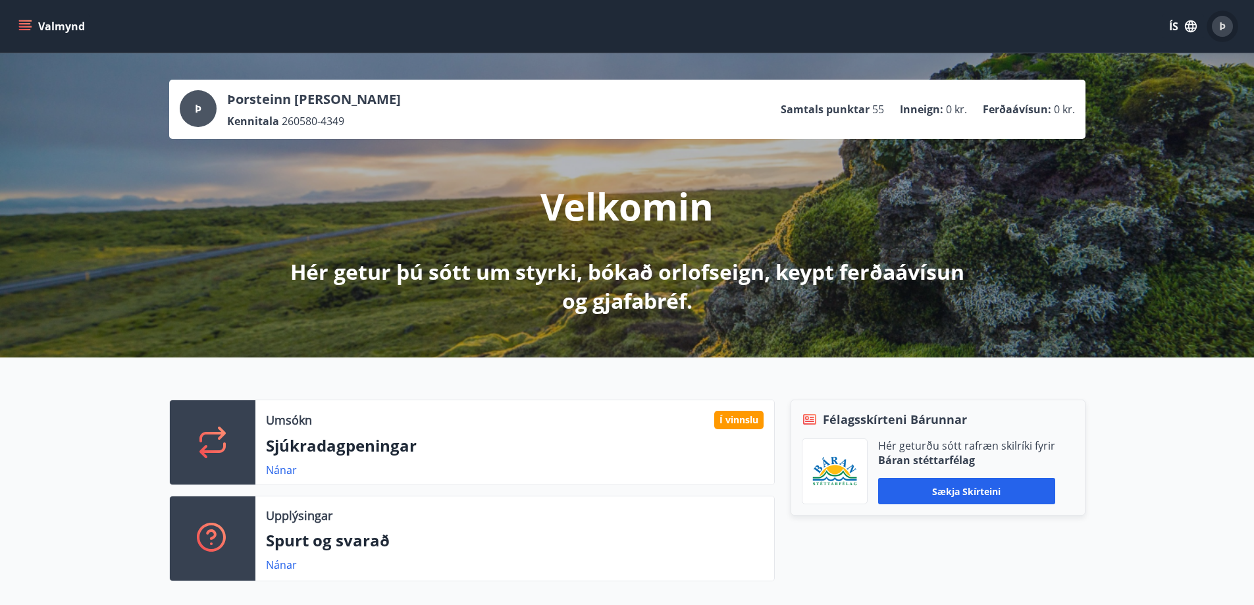
click at [1219, 26] on span "Þ" at bounding box center [1222, 26] width 7 height 14
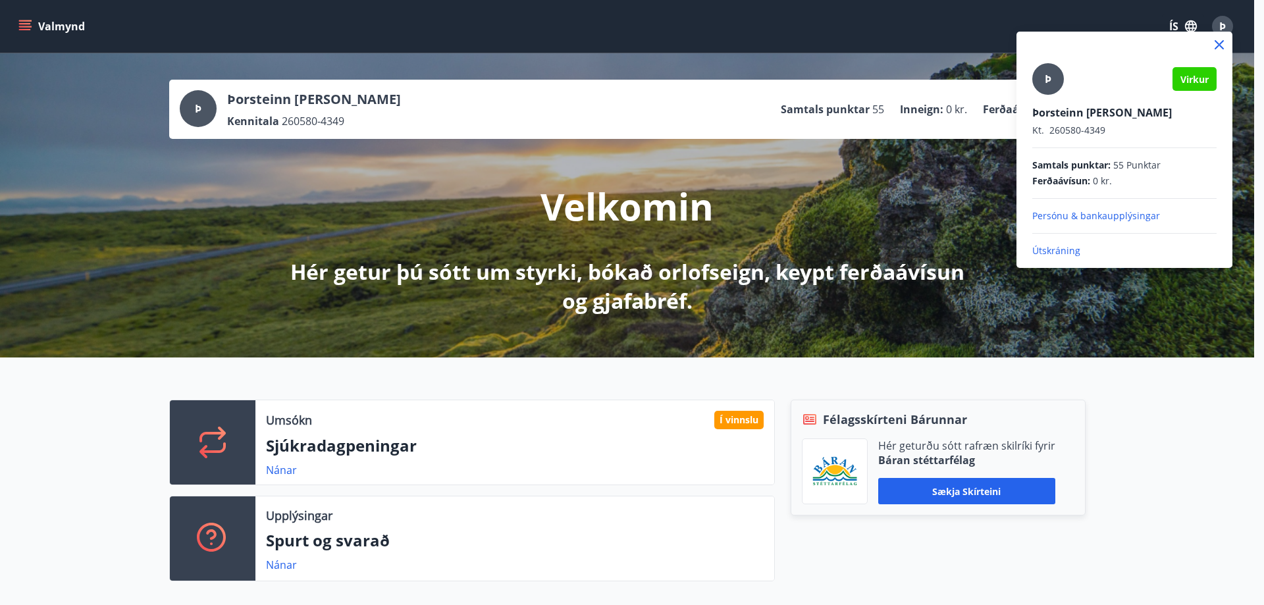
click at [1052, 250] on p "Útskráning" at bounding box center [1124, 250] width 184 height 13
